Goal: Task Accomplishment & Management: Complete application form

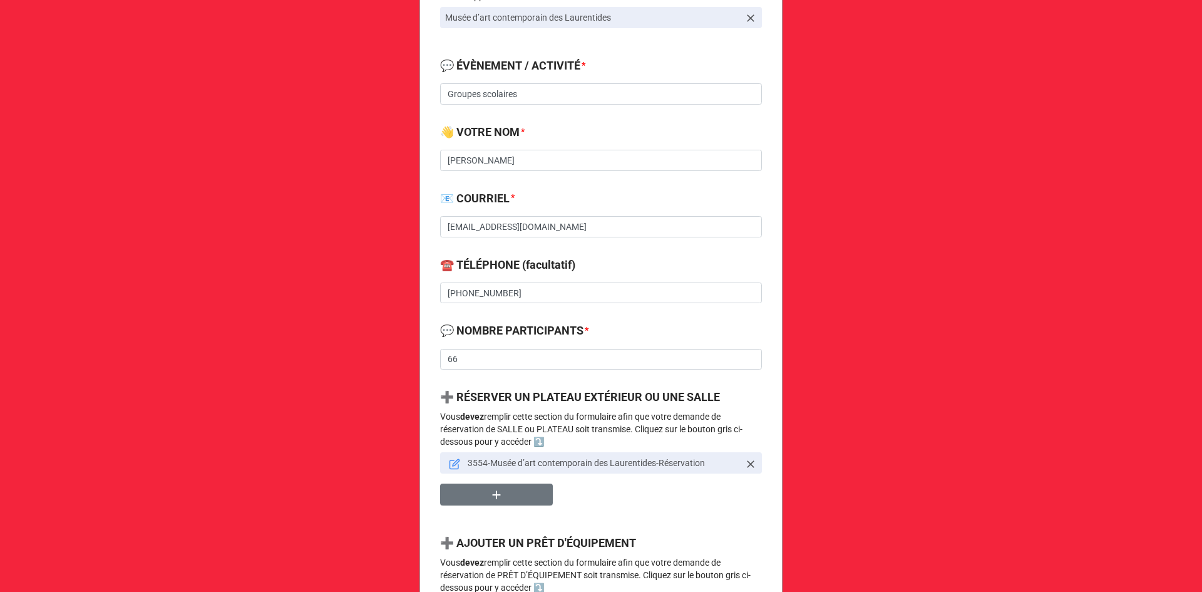
scroll to position [354, 0]
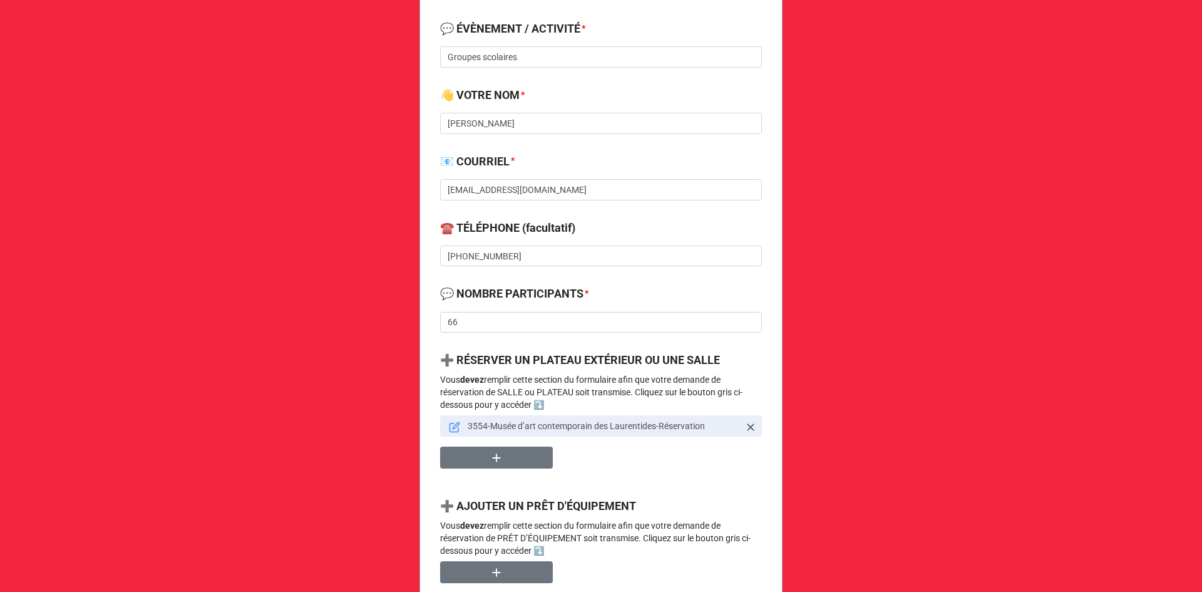
click at [450, 427] on icon at bounding box center [454, 427] width 9 height 9
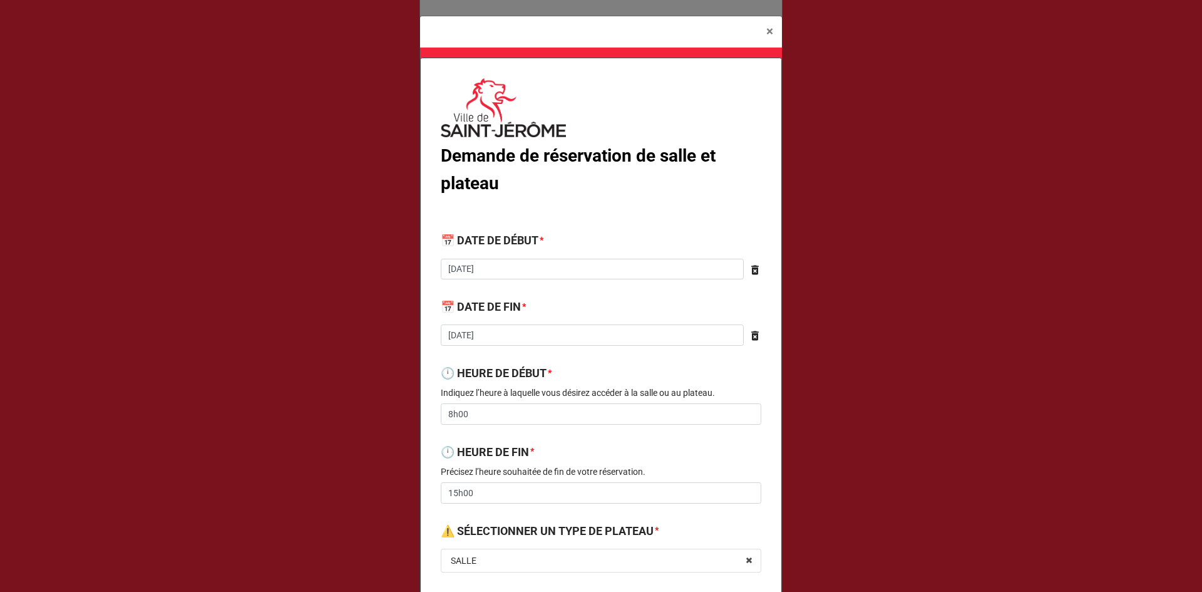
scroll to position [66, 0]
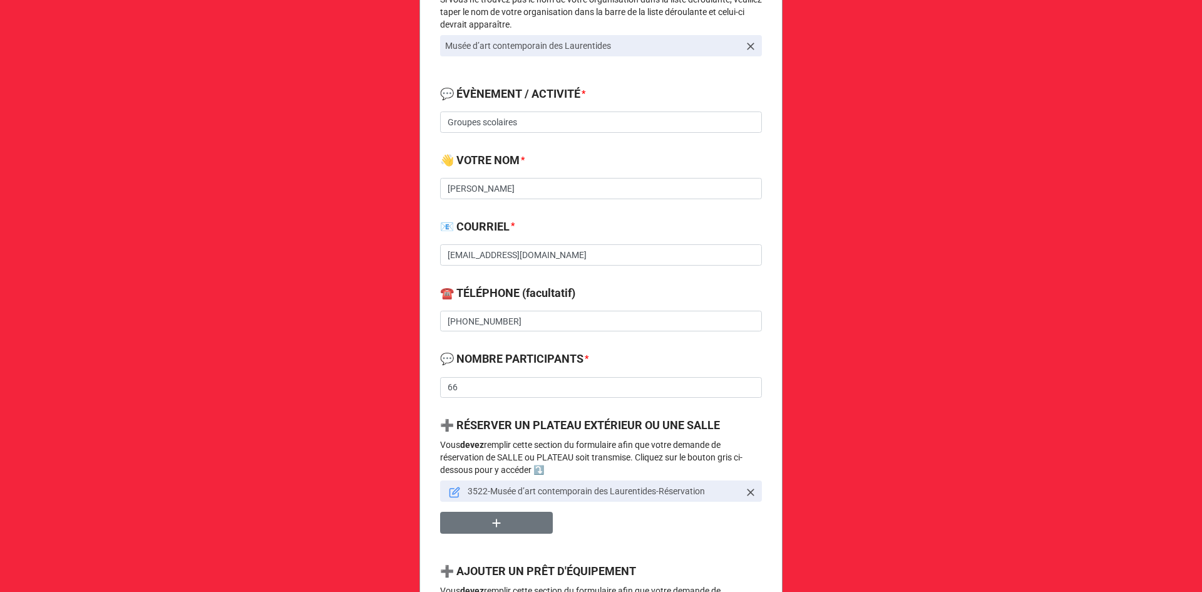
scroll to position [300, 0]
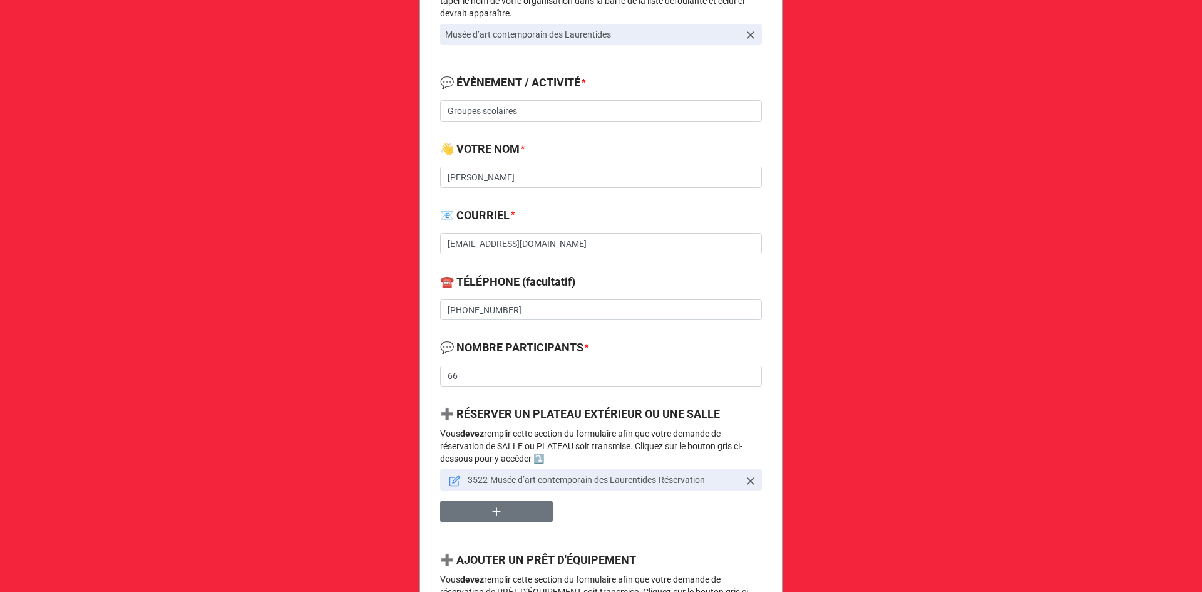
click at [455, 480] on icon at bounding box center [454, 480] width 11 height 11
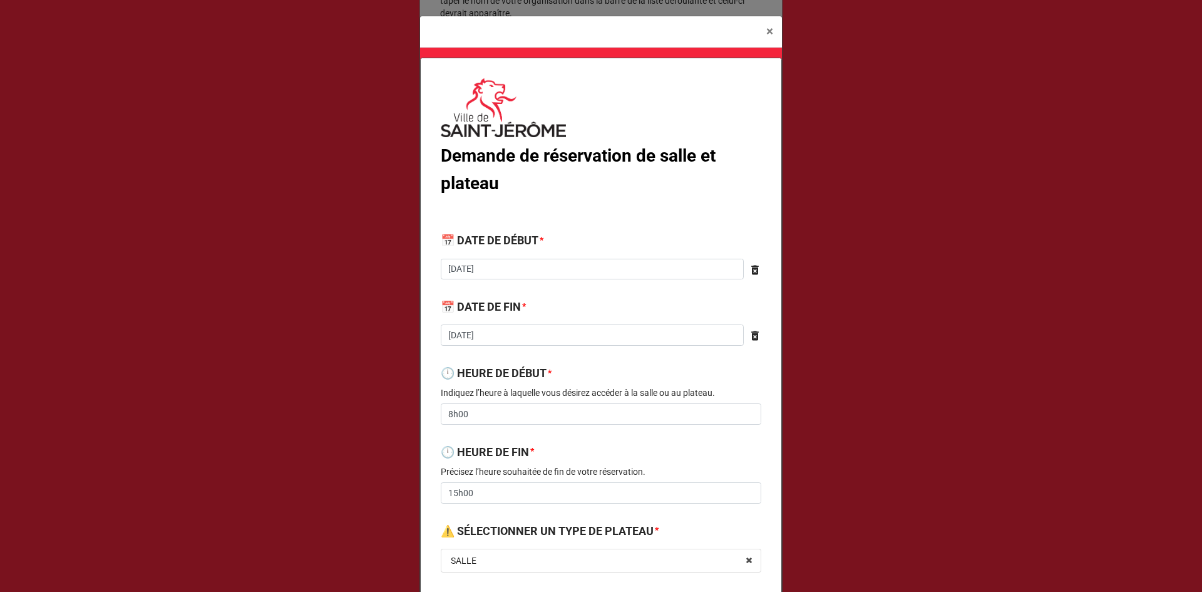
scroll to position [61, 0]
